Goal: Transaction & Acquisition: Download file/media

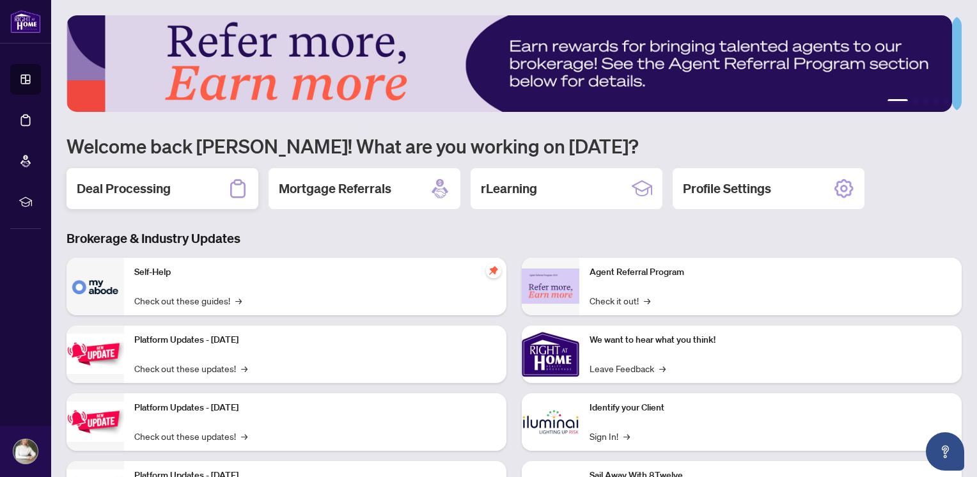
click at [155, 187] on h2 "Deal Processing" at bounding box center [124, 189] width 94 height 18
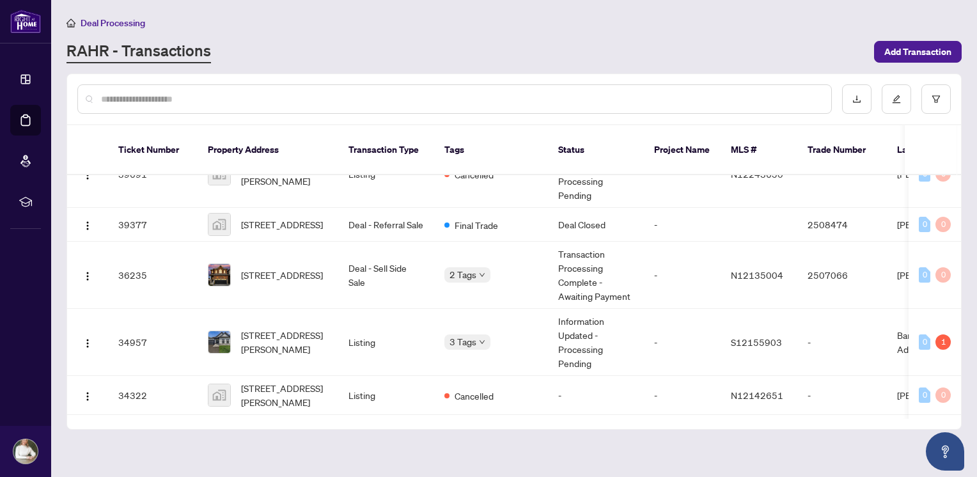
scroll to position [561, 0]
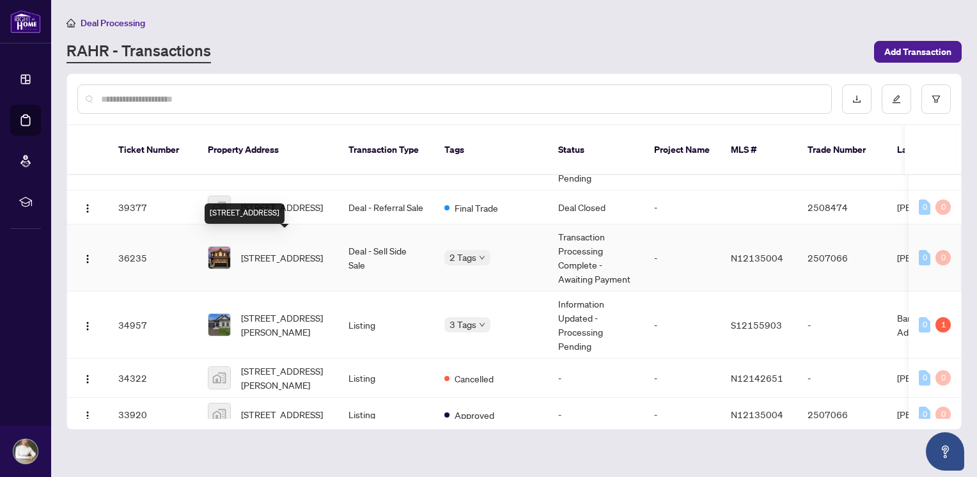
click at [267, 251] on span "[STREET_ADDRESS]" at bounding box center [282, 258] width 82 height 14
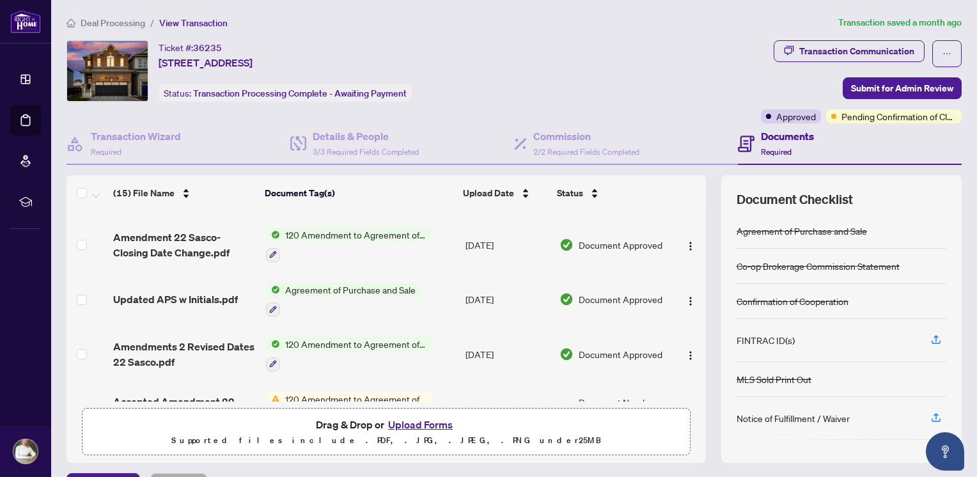
scroll to position [271, 0]
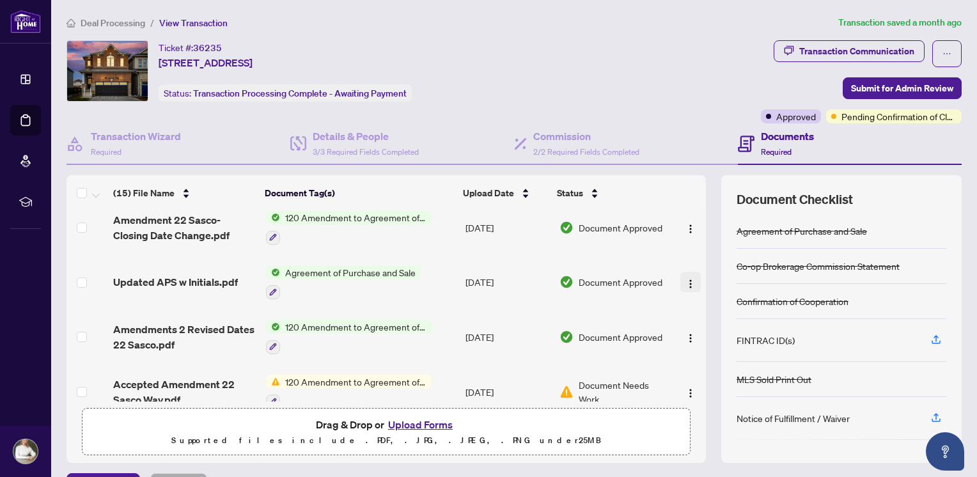
click at [685, 279] on img "button" at bounding box center [690, 284] width 10 height 10
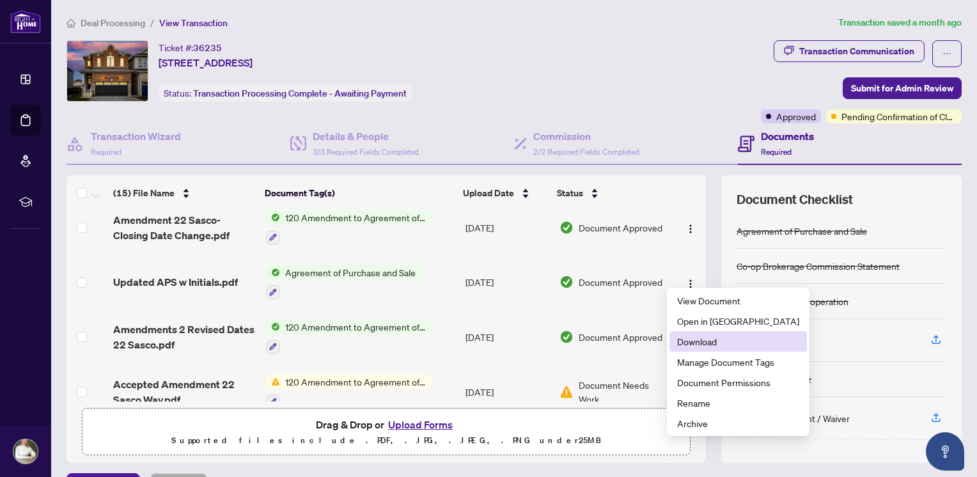
click at [691, 341] on span "Download" at bounding box center [738, 341] width 122 height 14
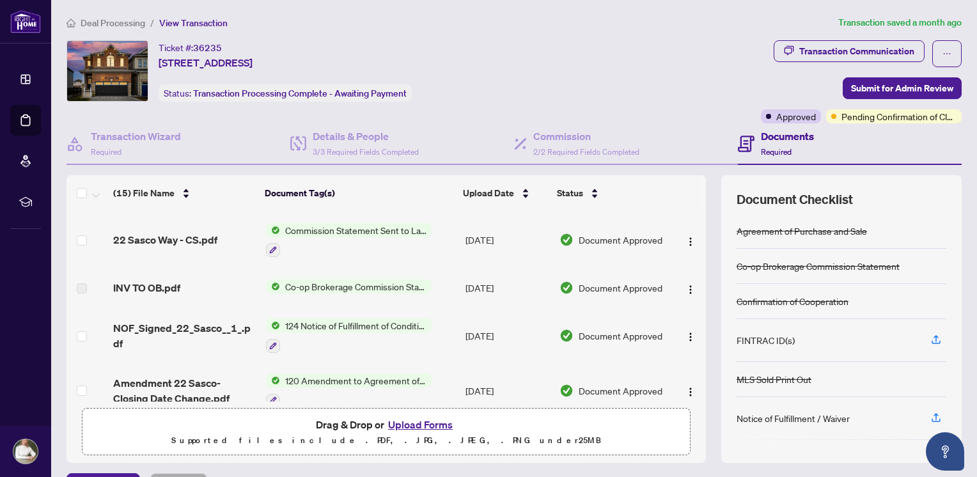
scroll to position [100, 0]
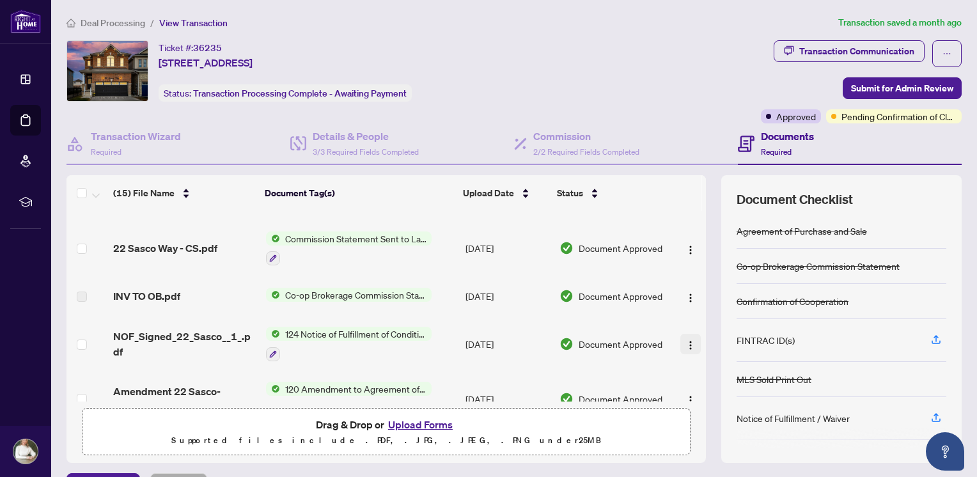
click at [685, 340] on img "button" at bounding box center [690, 345] width 10 height 10
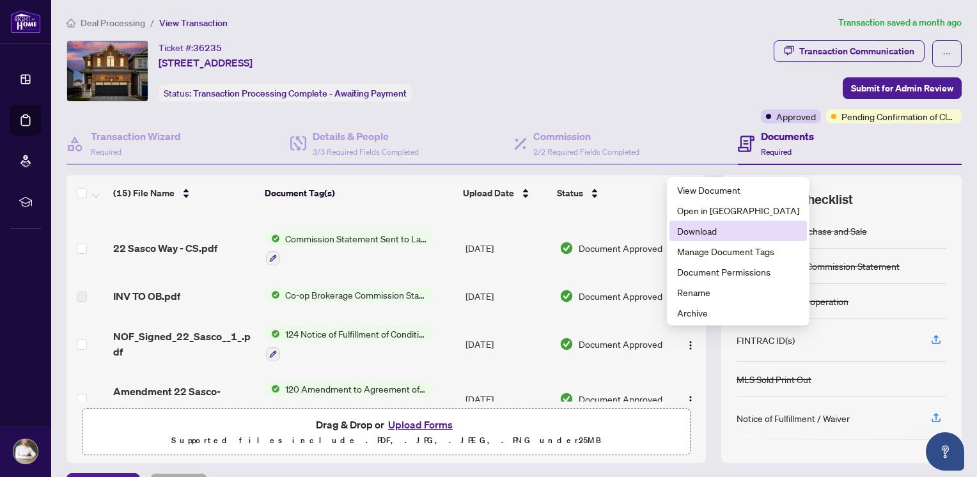
click at [702, 235] on span "Download" at bounding box center [738, 231] width 122 height 14
